Goal: Task Accomplishment & Management: Use online tool/utility

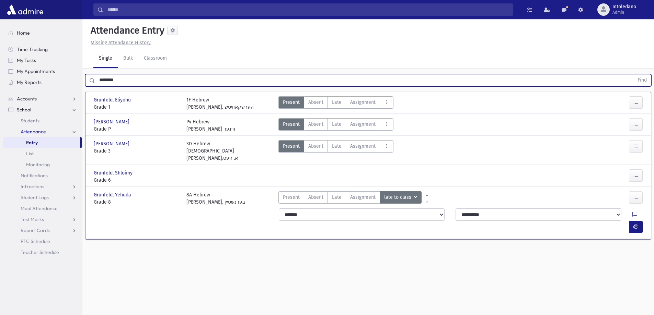
drag, startPoint x: 112, startPoint y: 80, endPoint x: -106, endPoint y: 68, distance: 218.3
click at [0, 68] on html "Search Results All Accounts Students" at bounding box center [327, 157] width 654 height 315
type input "****"
click at [633, 74] on button "Find" at bounding box center [642, 80] width 18 height 12
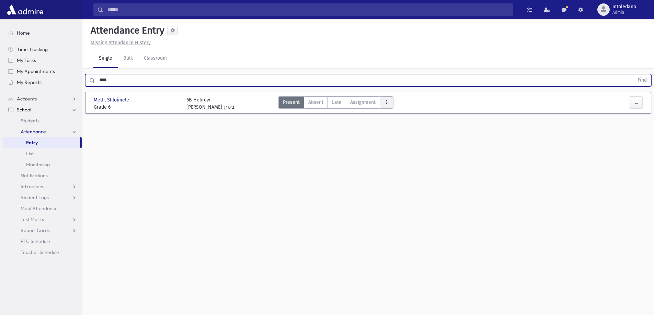
click at [384, 105] on button "AttTypes" at bounding box center [387, 102] width 14 height 12
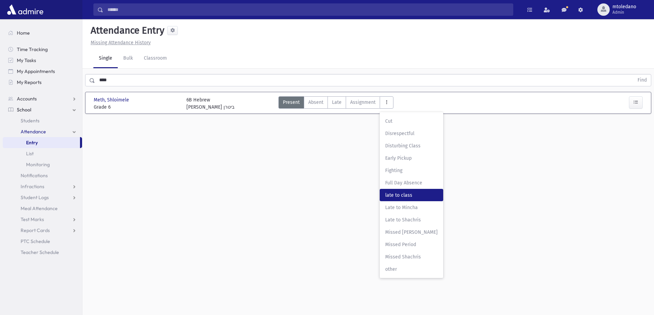
click at [392, 191] on class"] "late to class late to class" at bounding box center [411, 195] width 63 height 12
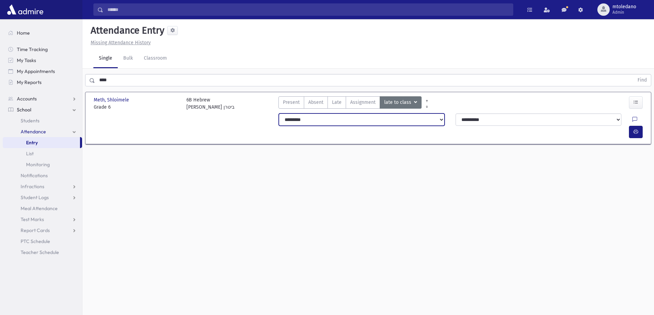
click at [315, 120] on select "**********" at bounding box center [362, 120] width 166 height 12
select select "*******"
click at [279, 114] on select "**********" at bounding box center [362, 120] width 166 height 12
click at [633, 129] on icon "button" at bounding box center [635, 132] width 5 height 6
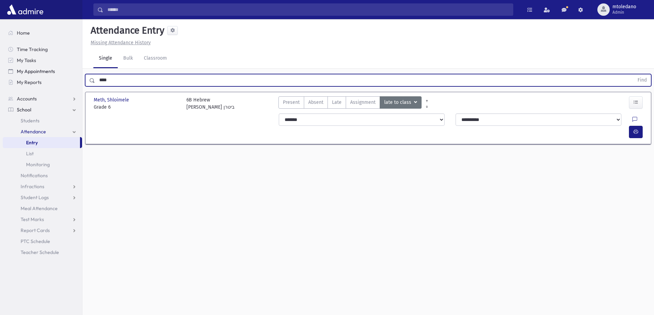
drag, startPoint x: 119, startPoint y: 77, endPoint x: 5, endPoint y: 75, distance: 113.9
click at [5, 75] on div "Search Results All Accounts" at bounding box center [327, 165] width 654 height 331
click at [633, 74] on button "Find" at bounding box center [642, 80] width 18 height 12
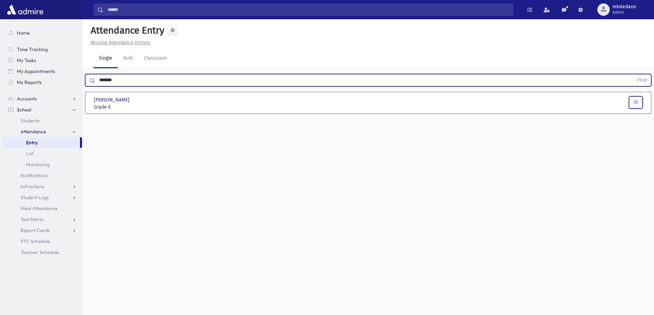
click at [635, 100] on icon "button" at bounding box center [635, 103] width 5 height 6
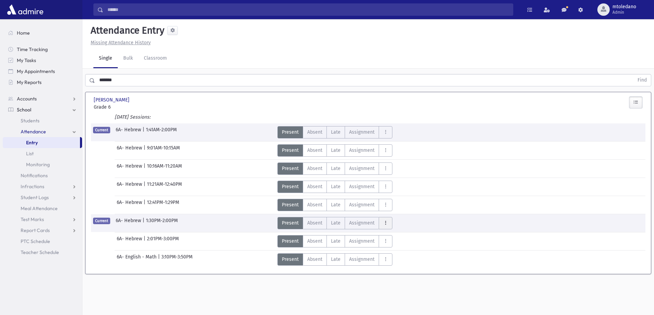
click at [387, 227] on button "AttTypes" at bounding box center [385, 223] width 14 height 12
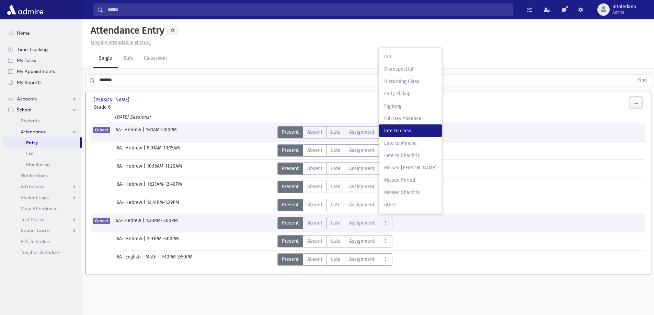
click at [406, 129] on span "late to class" at bounding box center [410, 130] width 53 height 7
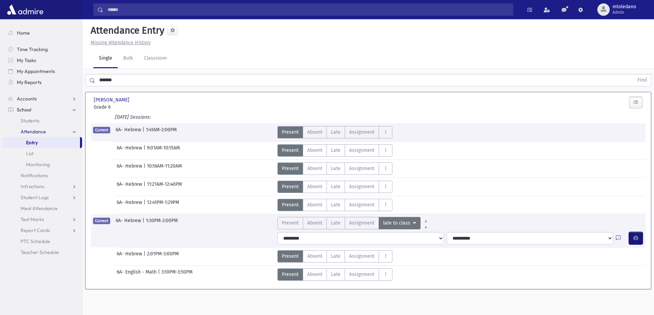
click at [637, 236] on icon "button" at bounding box center [635, 238] width 5 height 6
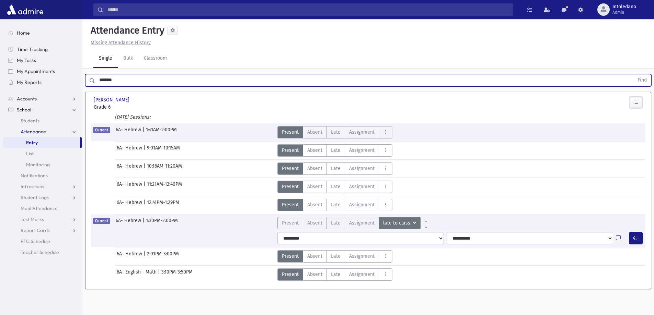
drag, startPoint x: 121, startPoint y: 78, endPoint x: -21, endPoint y: 77, distance: 142.4
click at [0, 77] on html "Search Results All Accounts Students" at bounding box center [327, 157] width 654 height 315
type input "********"
click at [633, 74] on button "Find" at bounding box center [642, 80] width 18 height 12
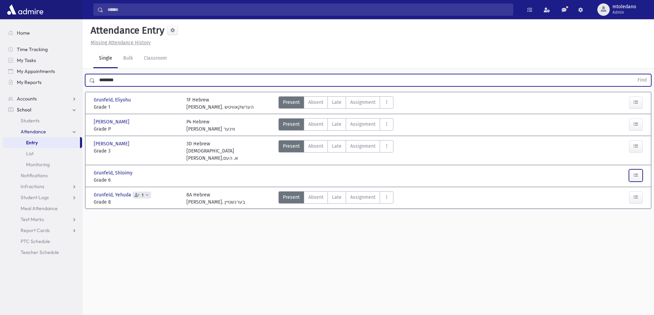
click at [637, 173] on icon "button" at bounding box center [635, 176] width 5 height 6
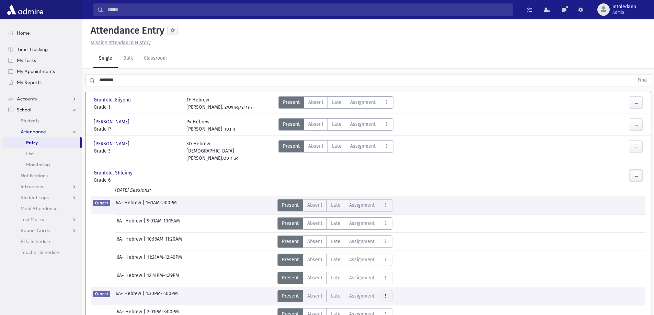
click at [383, 293] on icon "AttTypes" at bounding box center [385, 296] width 5 height 6
click at [400, 200] on span "late to class" at bounding box center [410, 203] width 53 height 7
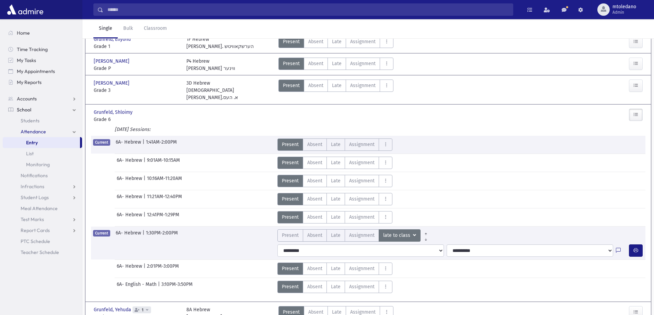
scroll to position [69, 0]
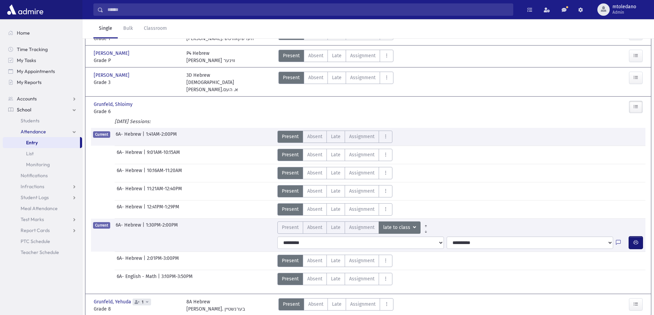
click at [635, 240] on icon "button" at bounding box center [635, 243] width 5 height 6
